Goal: Complete application form

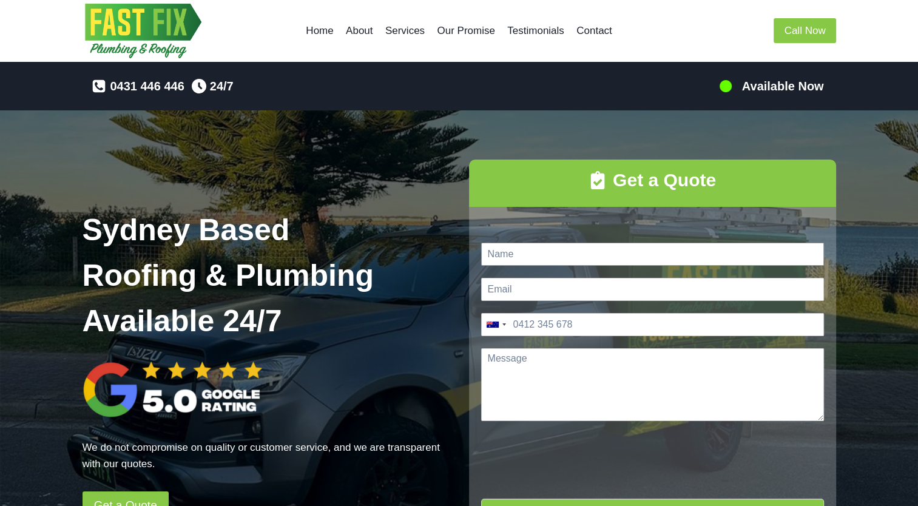
click at [527, 253] on input "Name *" at bounding box center [652, 254] width 343 height 23
type input "[PERSON_NAME]"
type input "[EMAIL_ADDRESS][DOMAIN_NAME]"
type input "0413 600 577"
click at [501, 362] on textarea "Message *" at bounding box center [652, 384] width 343 height 73
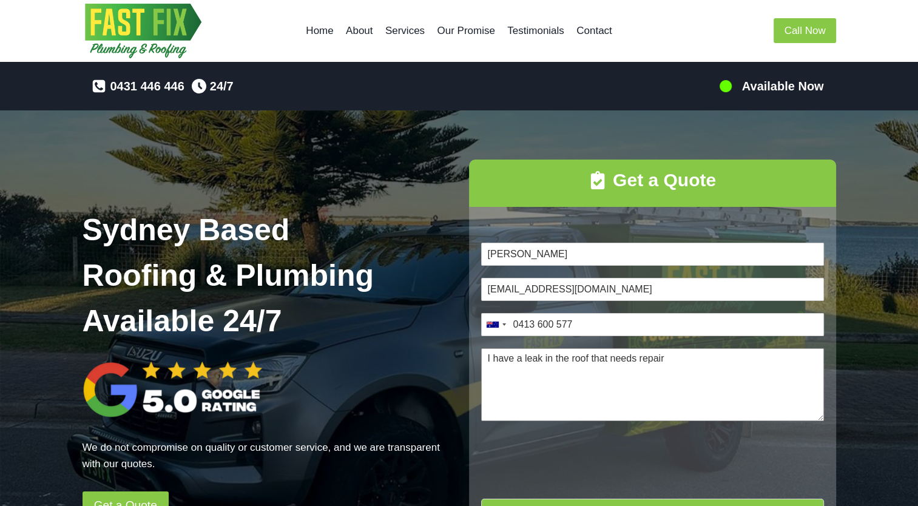
type textarea "I have a leak in the roof that needs repair"
type input "1"
click at [696, 356] on textarea "I have a leak in the roof that needs repair" at bounding box center [652, 384] width 343 height 73
type textarea "I have a leak in the roof that needs repair. The address is [STREET_ADDRESS][PE…"
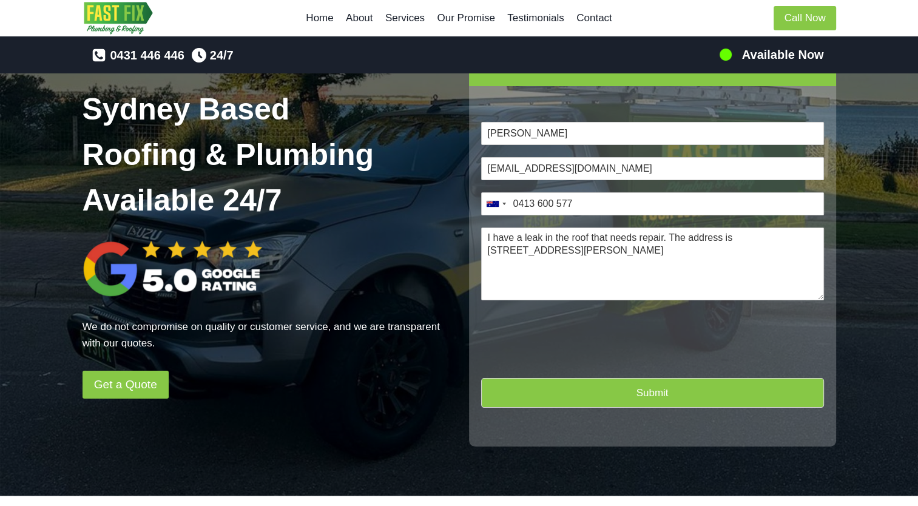
scroll to position [121, 0]
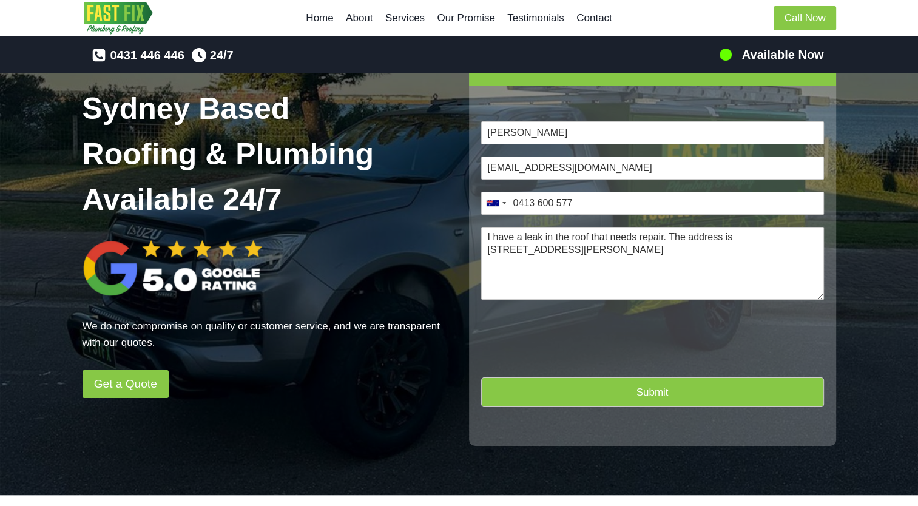
click at [638, 388] on button "Submit" at bounding box center [652, 393] width 343 height 30
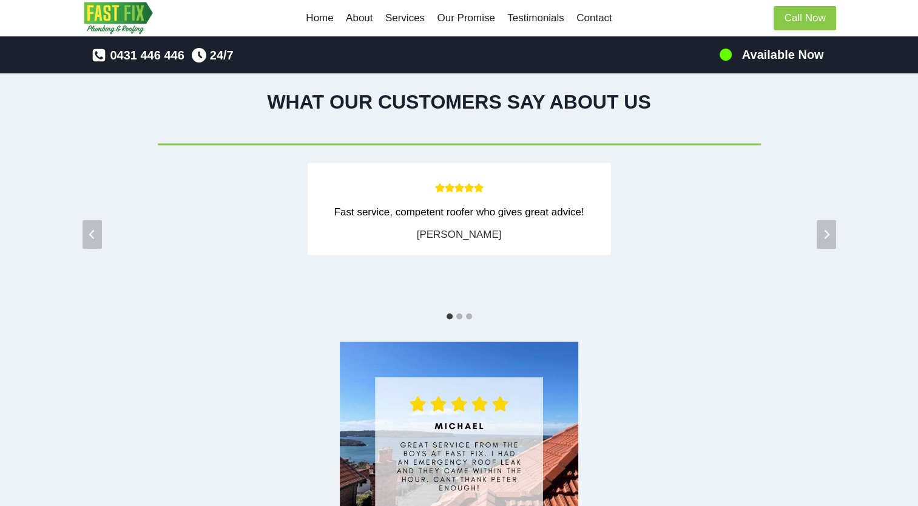
scroll to position [1993, 0]
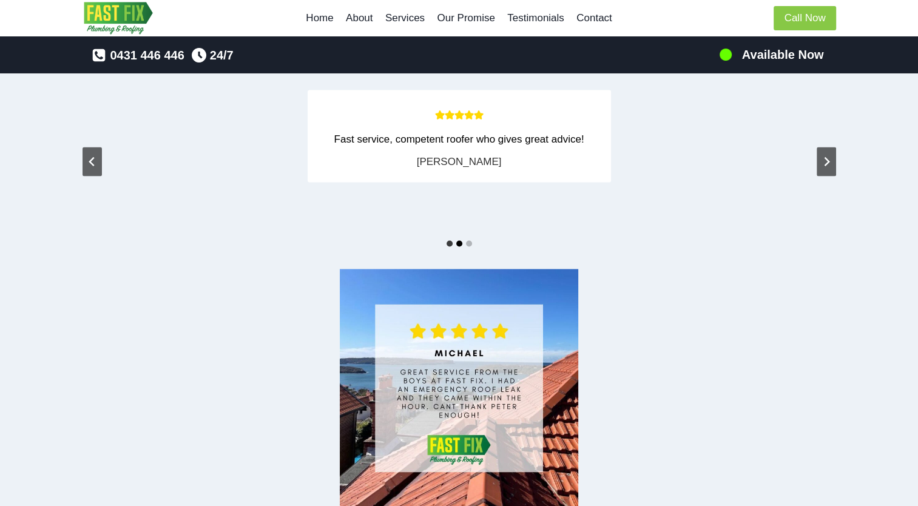
click at [457, 240] on button "Go to slide 2" at bounding box center [459, 243] width 6 height 6
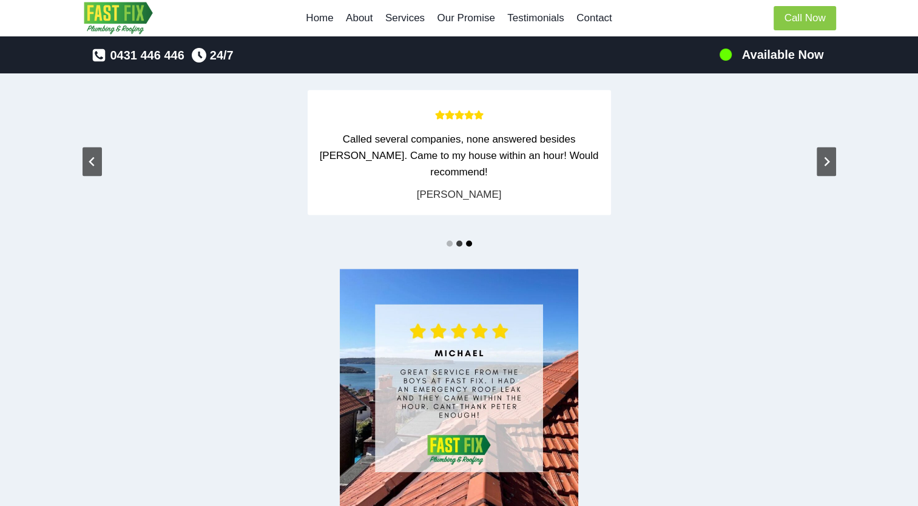
click at [469, 240] on button "Go to slide 3" at bounding box center [469, 243] width 6 height 6
